Goal: Task Accomplishment & Management: Use online tool/utility

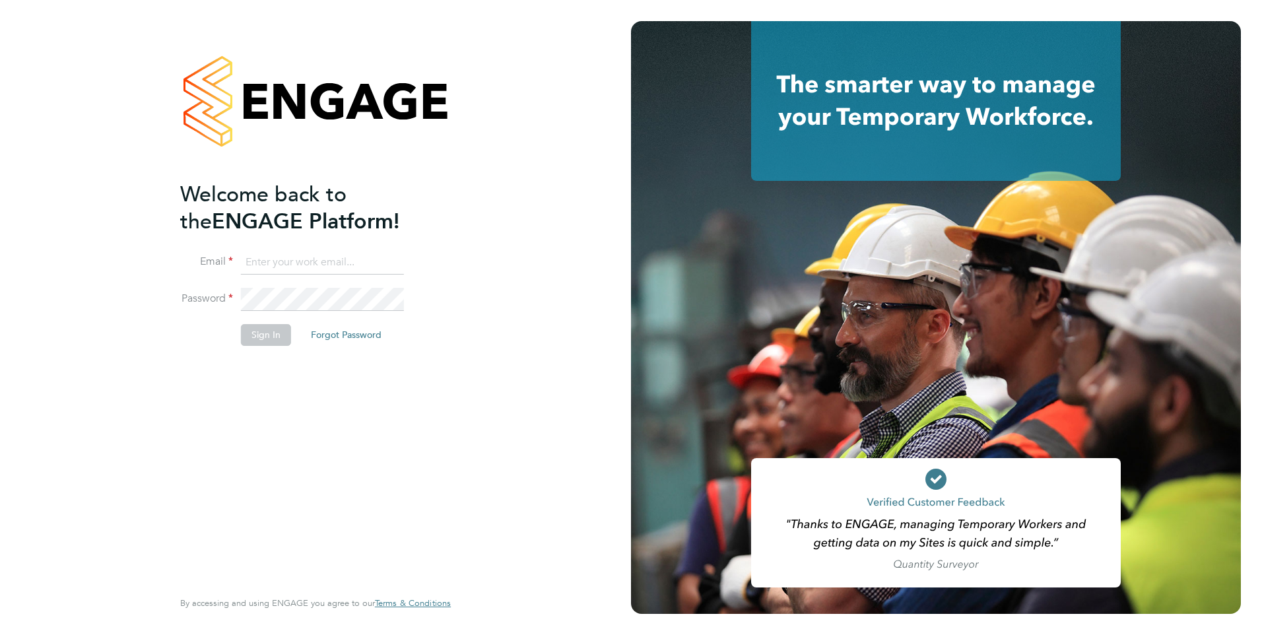
type input "dean.woodcock-davis@bgis.com"
click at [265, 339] on button "Sign In" at bounding box center [266, 334] width 50 height 21
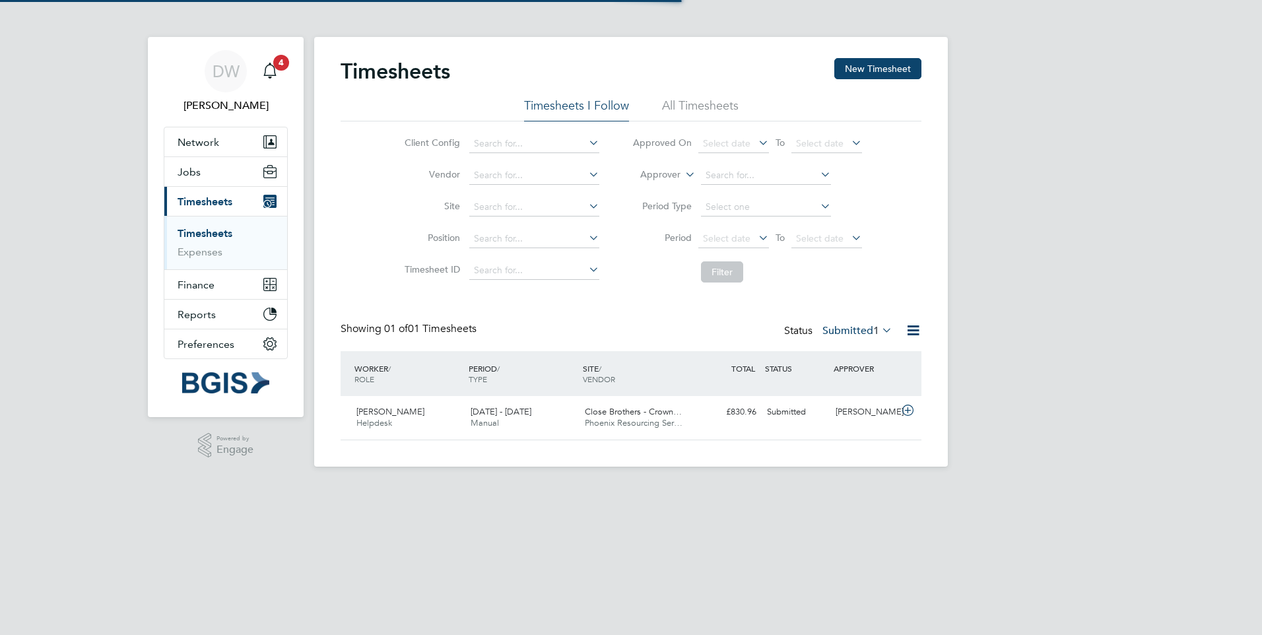
scroll to position [34, 115]
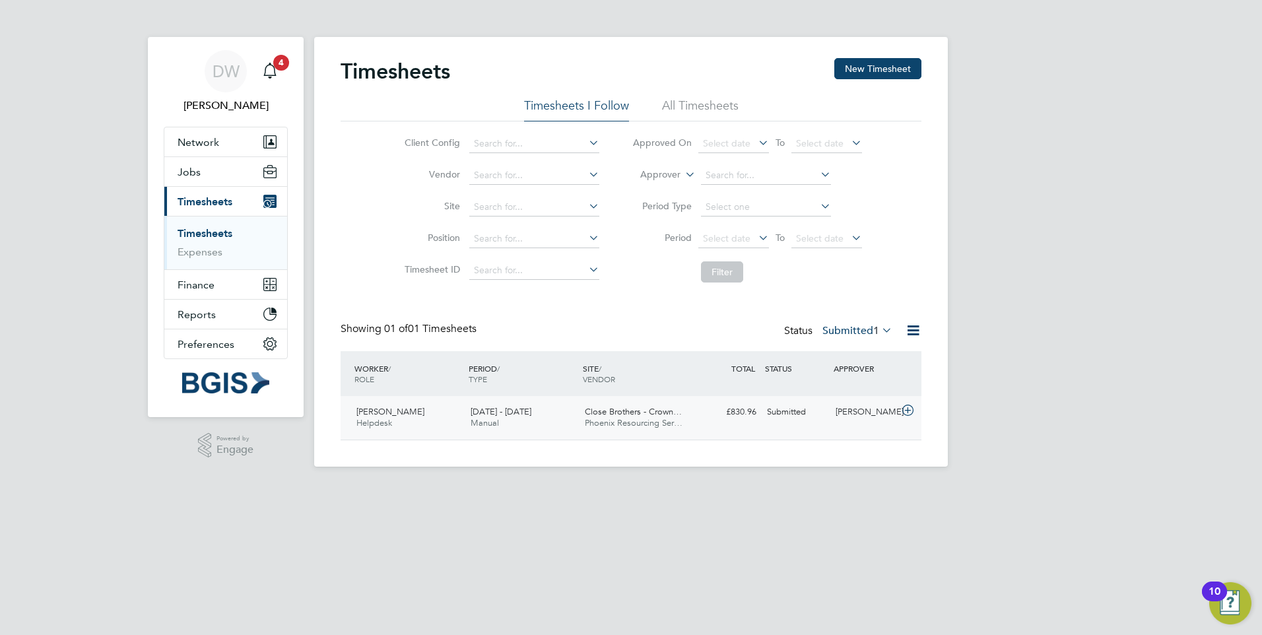
click at [399, 424] on div "[PERSON_NAME] Helpdesk [DATE] - [DATE]" at bounding box center [408, 417] width 114 height 33
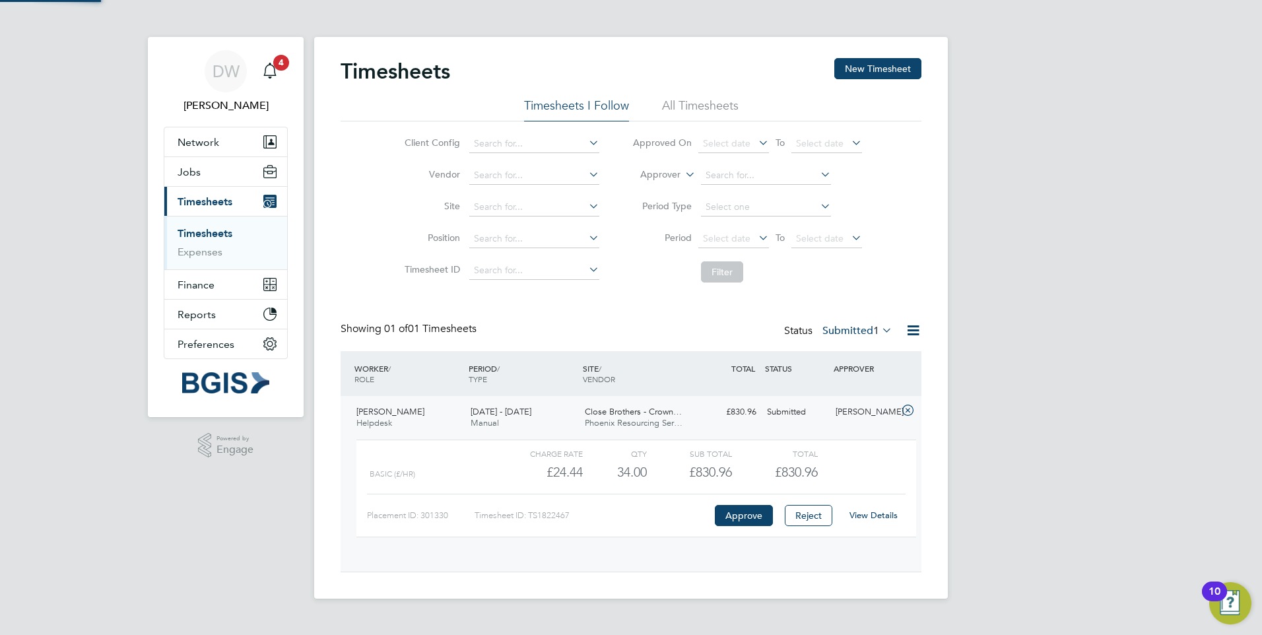
scroll to position [22, 129]
click at [874, 521] on link "View Details" at bounding box center [873, 514] width 48 height 11
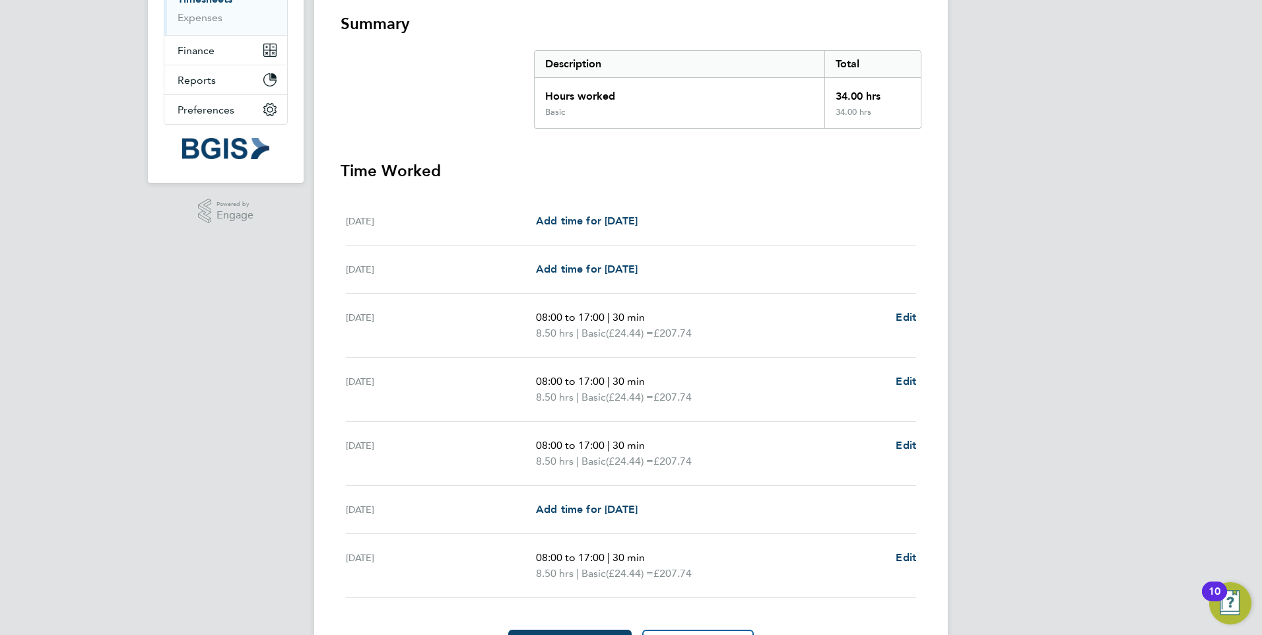
scroll to position [264, 0]
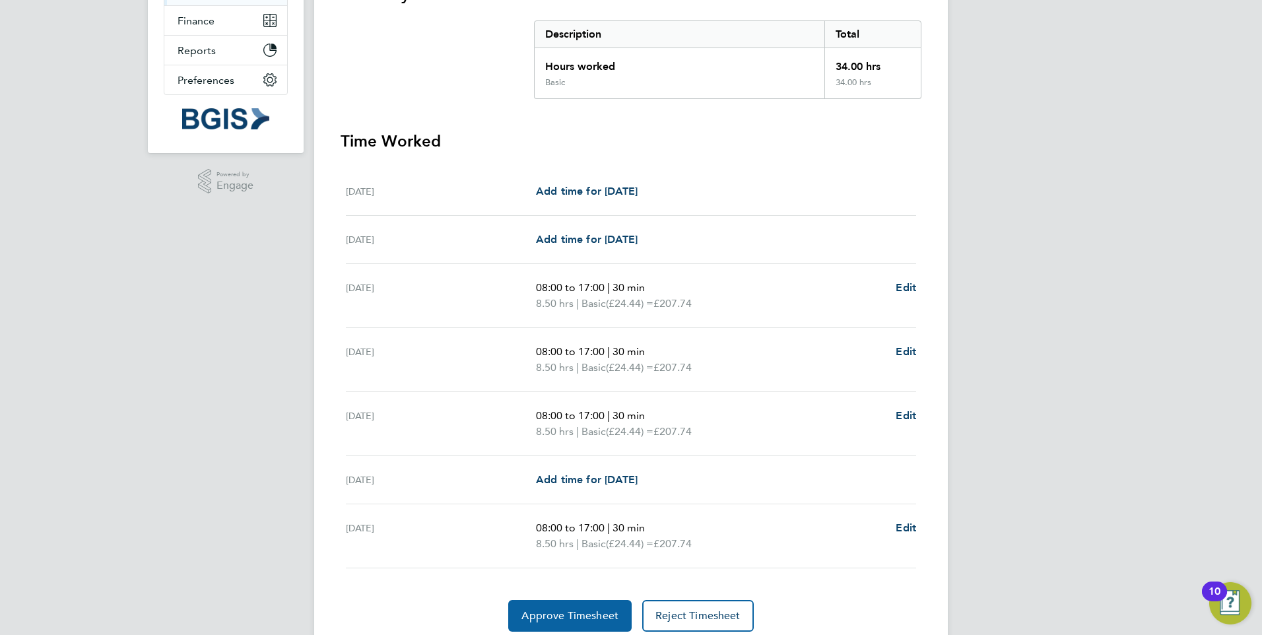
click at [566, 616] on span "Approve Timesheet" at bounding box center [569, 615] width 97 height 13
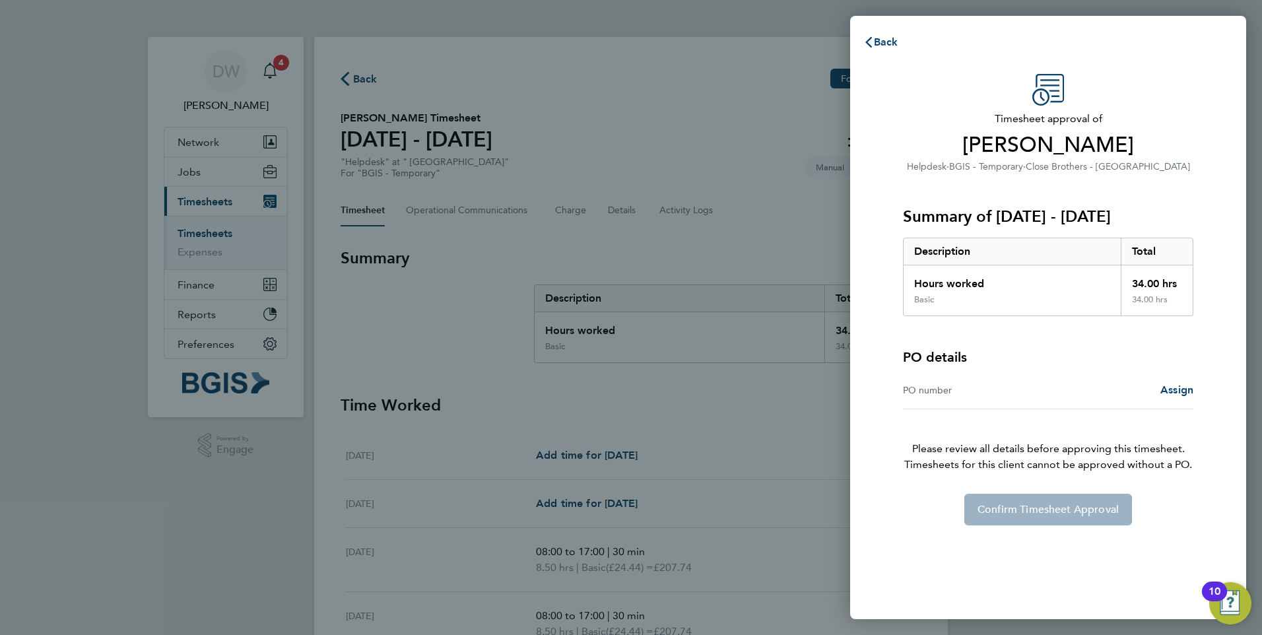
click at [918, 386] on div "PO number" at bounding box center [975, 390] width 145 height 16
click at [868, 38] on icon "button" at bounding box center [868, 42] width 11 height 11
